Goal: Task Accomplishment & Management: Use online tool/utility

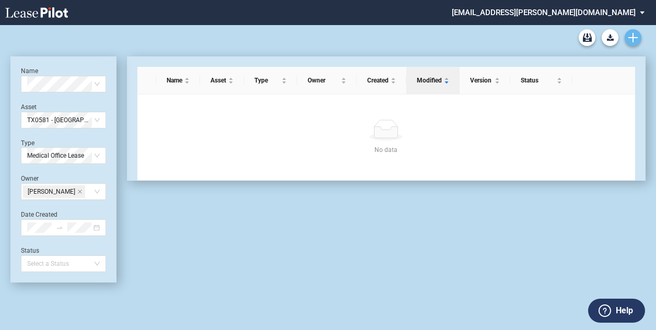
click at [636, 35] on icon "Create new document" at bounding box center [633, 37] width 9 height 9
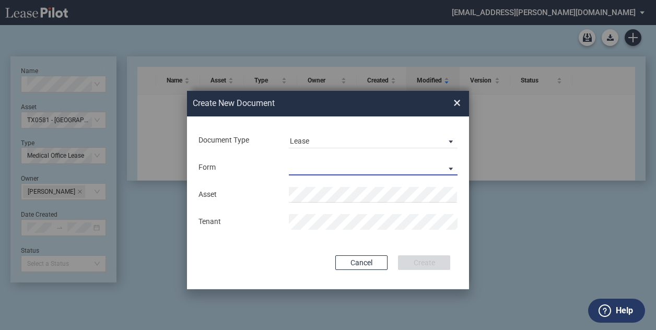
click at [341, 165] on md-select "Medical Office Lease Scottsdale Lease Louisville Lease [GEOGRAPHIC_DATA] [GEOGR…" at bounding box center [373, 168] width 169 height 16
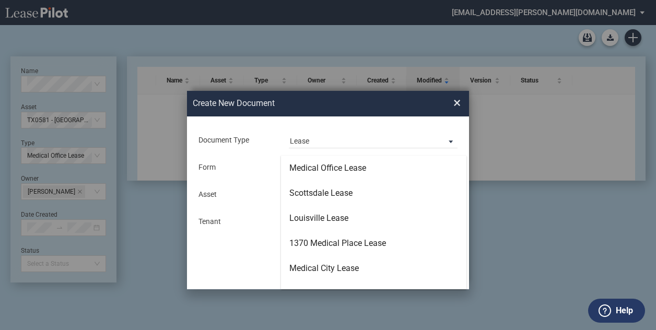
click at [341, 143] on md-backdrop at bounding box center [328, 165] width 656 height 330
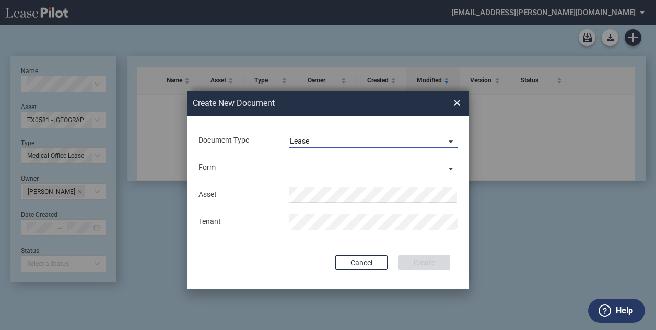
click at [314, 140] on span "Lease" at bounding box center [365, 141] width 150 height 10
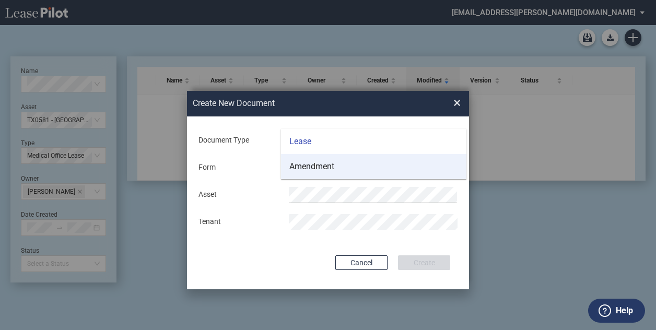
click at [312, 160] on md-option "Amendment" at bounding box center [374, 166] width 186 height 25
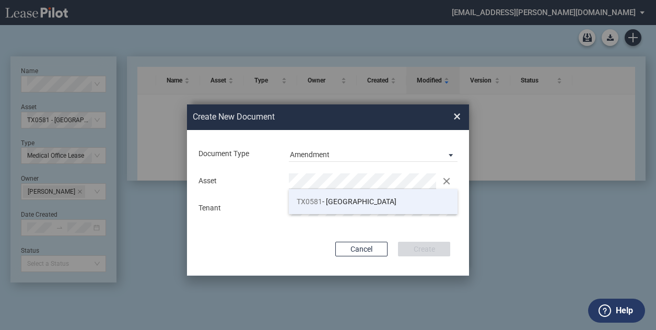
click at [318, 199] on span "TX0581" at bounding box center [310, 202] width 26 height 8
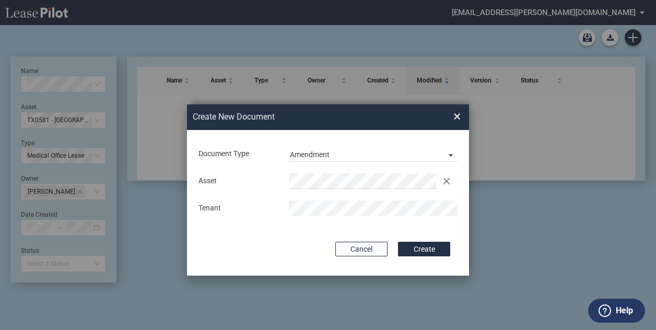
click at [426, 244] on button "Create" at bounding box center [424, 249] width 52 height 15
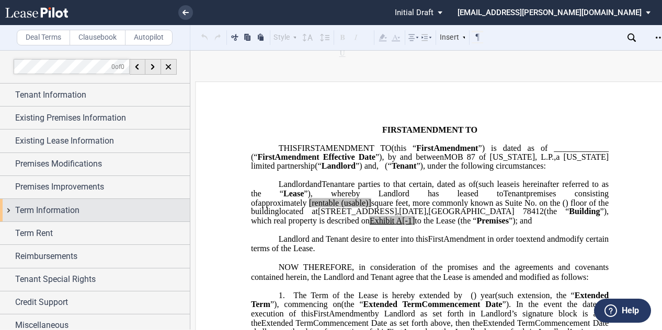
scroll to position [6, 0]
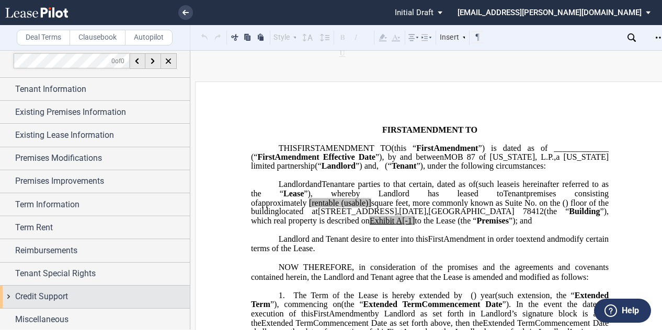
click at [64, 294] on span "Credit Support" at bounding box center [41, 297] width 53 height 13
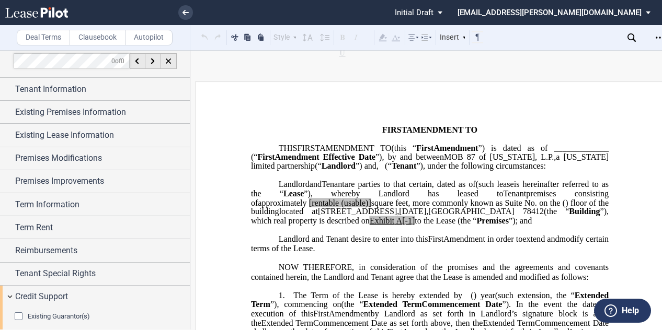
scroll to position [78, 0]
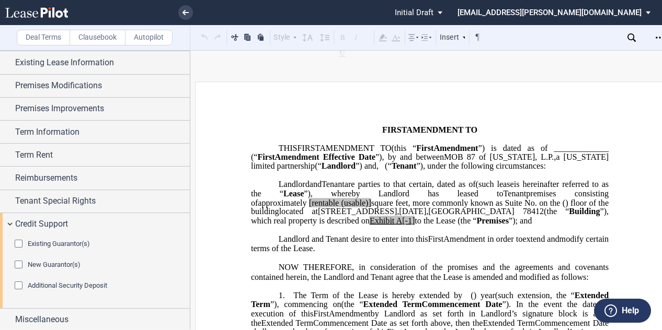
click at [20, 244] on div "Existing Guarantor(s)" at bounding box center [20, 245] width 10 height 10
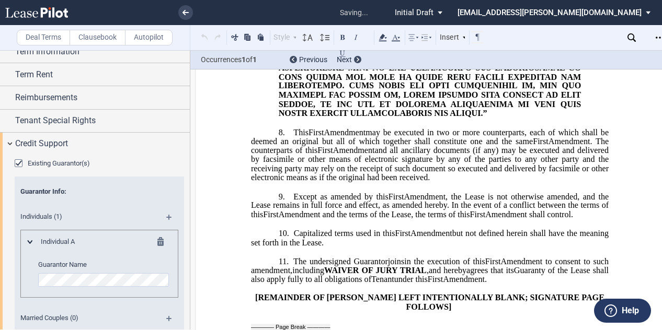
scroll to position [1791, 0]
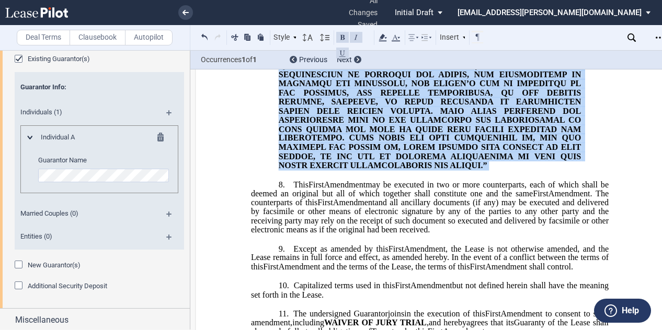
scroll to position [1150, 0]
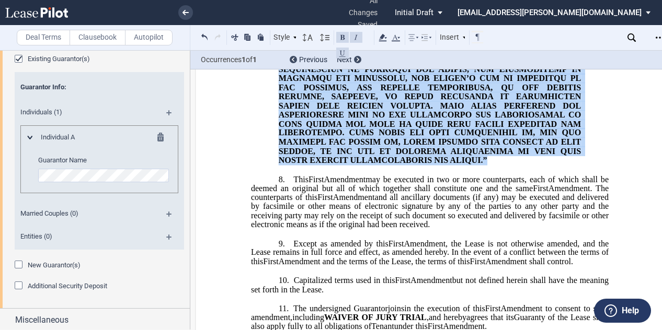
drag, startPoint x: 290, startPoint y: 149, endPoint x: 575, endPoint y: 183, distance: 287.4
click at [575, 166] on div "!!SET_LEVEL_0!! !!LEASE_LEVEL_1!! 7. The following is hereby added to the end o…" at bounding box center [429, 64] width 357 height 201
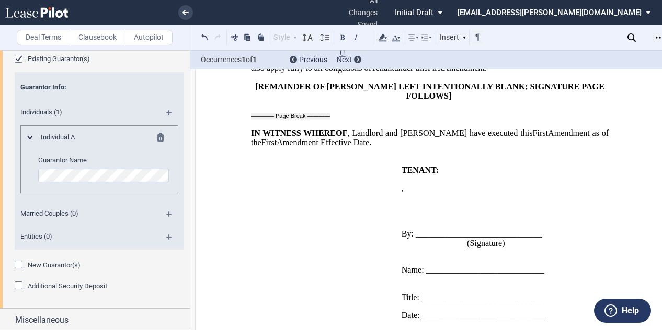
scroll to position [1425, 0]
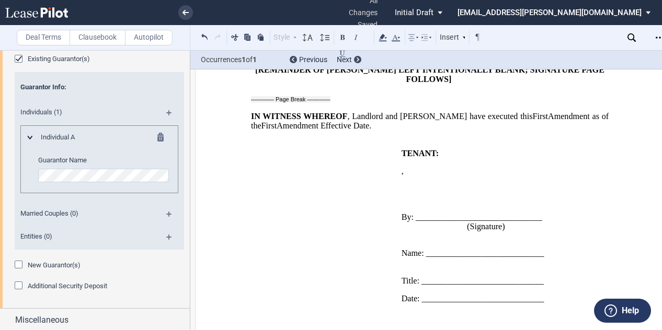
click at [481, 197] on tr "WITNESSES: ___________________________ (Witness Signature) ____________________…" at bounding box center [422, 231] width 342 height 164
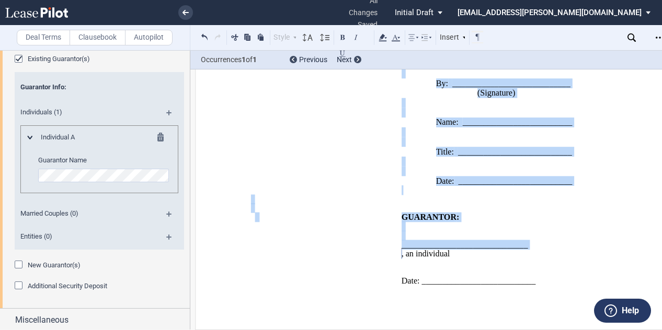
scroll to position [1791, 0]
drag, startPoint x: 398, startPoint y: 167, endPoint x: 547, endPoint y: 283, distance: 188.7
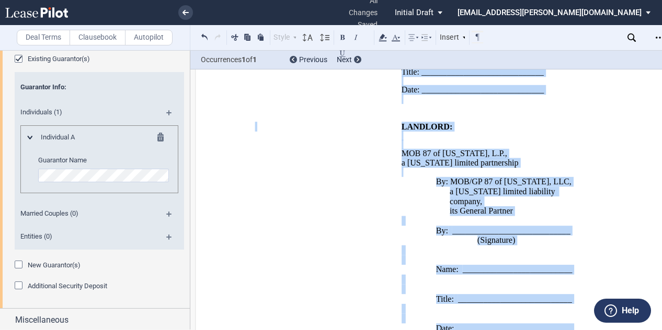
click at [534, 158] on p "MOB 87 of Texas, L.P. ," at bounding box center [495, 153] width 188 height 9
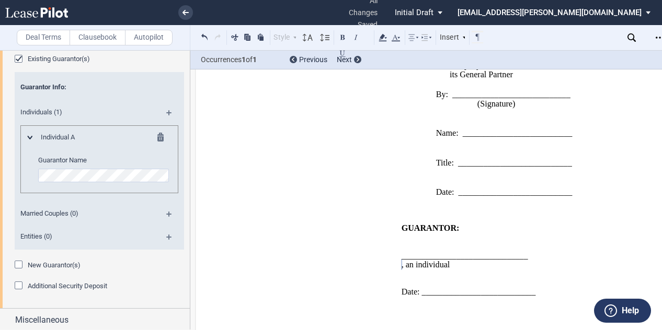
scroll to position [1791, 0]
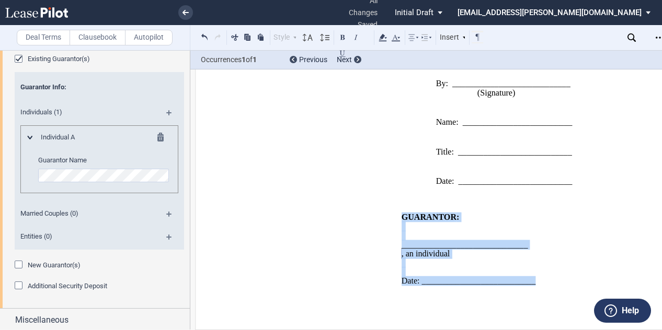
drag, startPoint x: 399, startPoint y: 217, endPoint x: 551, endPoint y: 285, distance: 167.3
click at [551, 285] on td "GUARANTOR S : ______________________________ ﻿ ﻿ , an individual Date: ________…" at bounding box center [495, 254] width 196 height 82
click at [430, 258] on td "GUARANTOR S : ______________________________ ﻿ ﻿ , an individual Date: ________…" at bounding box center [495, 254] width 196 height 82
